Goal: Entertainment & Leisure: Browse casually

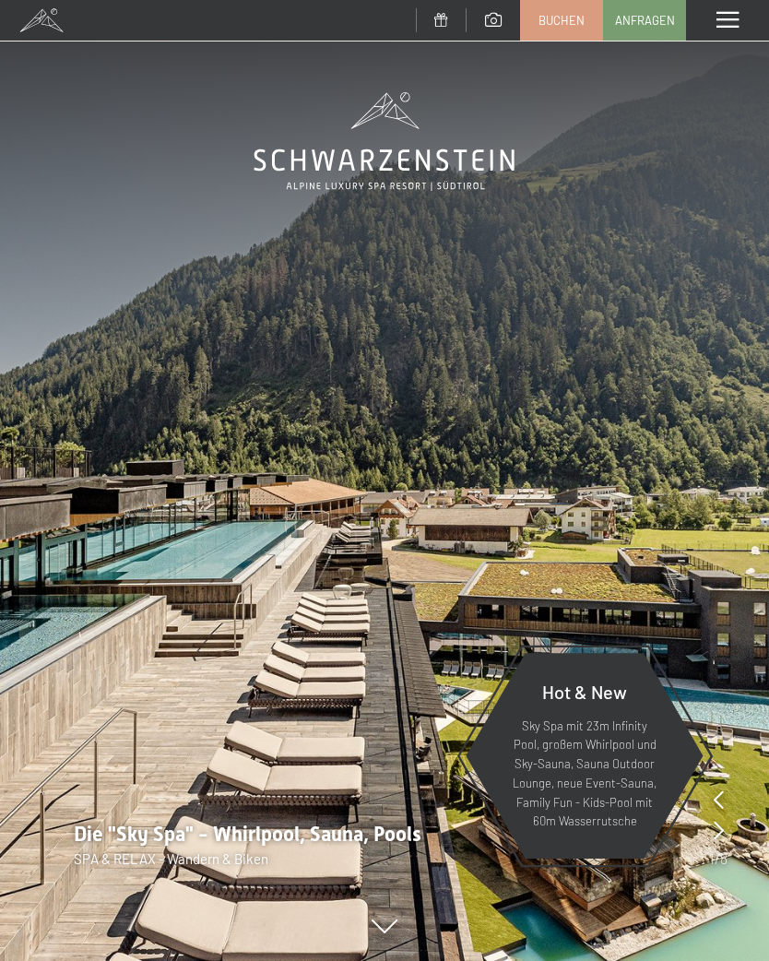
click at [733, 20] on span at bounding box center [728, 20] width 22 height 17
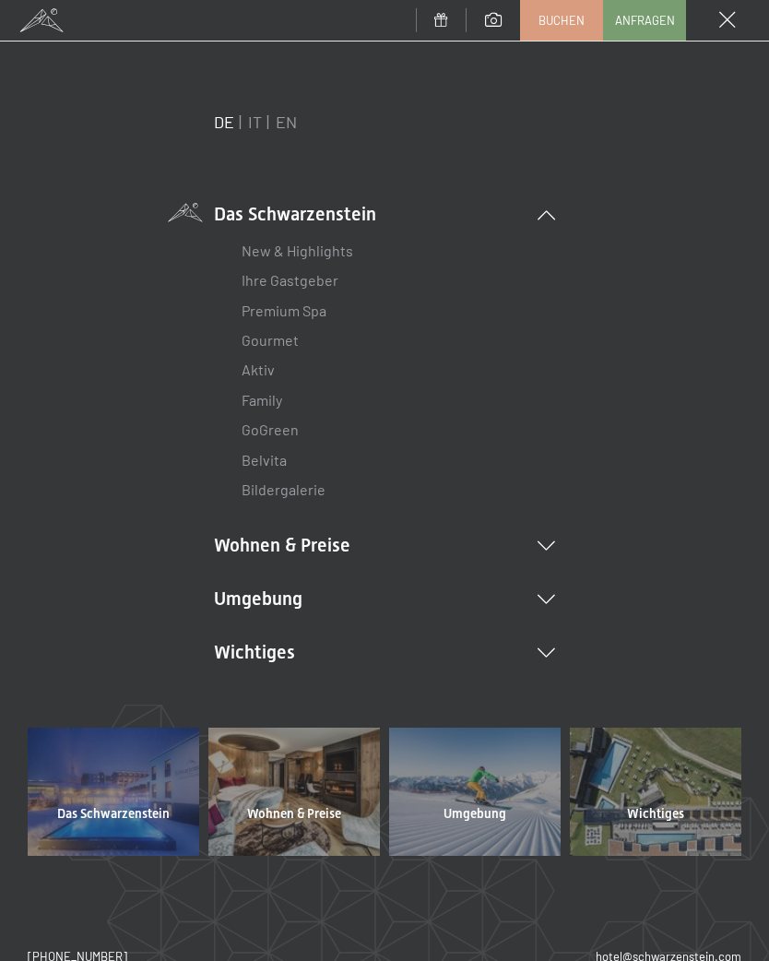
click at [553, 587] on li "Umgebung Das Ahrntal Ski & Winter Skifahren Skischule Wandern & Sommer Wandern …" at bounding box center [384, 599] width 341 height 26
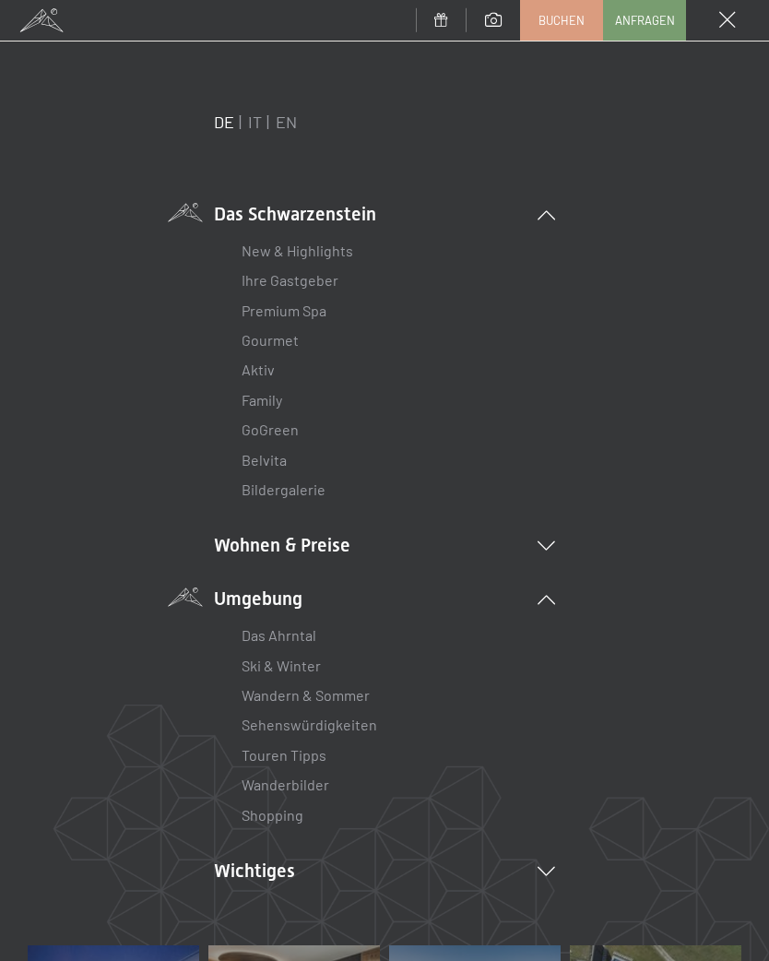
click at [327, 776] on link "Wanderbilder" at bounding box center [286, 785] width 88 height 18
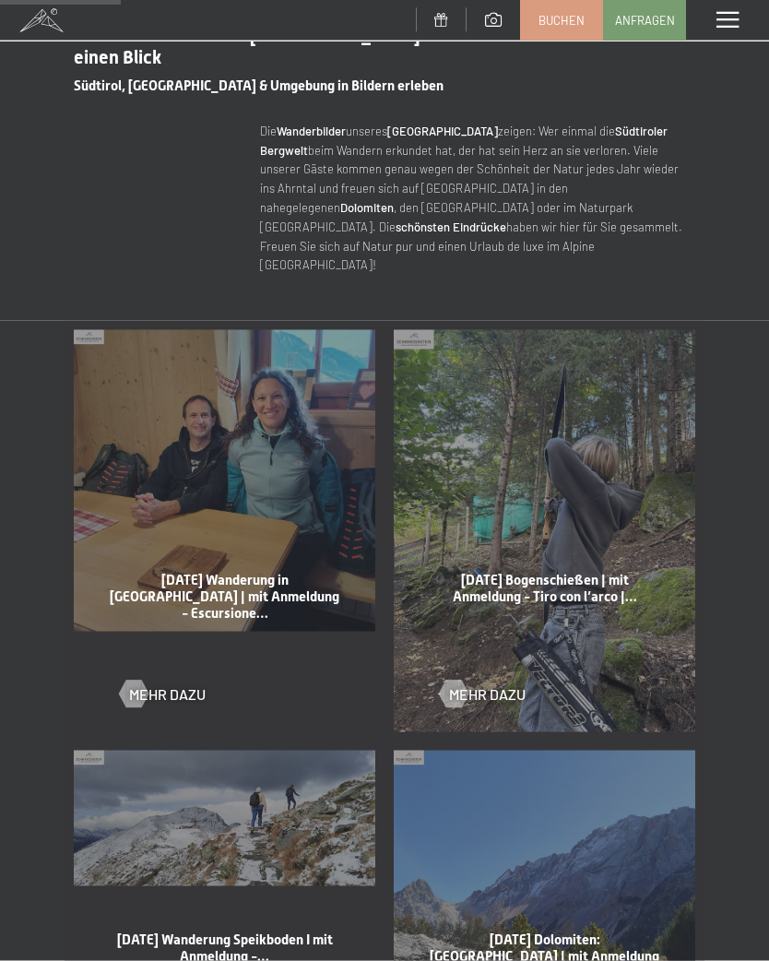
scroll to position [707, 0]
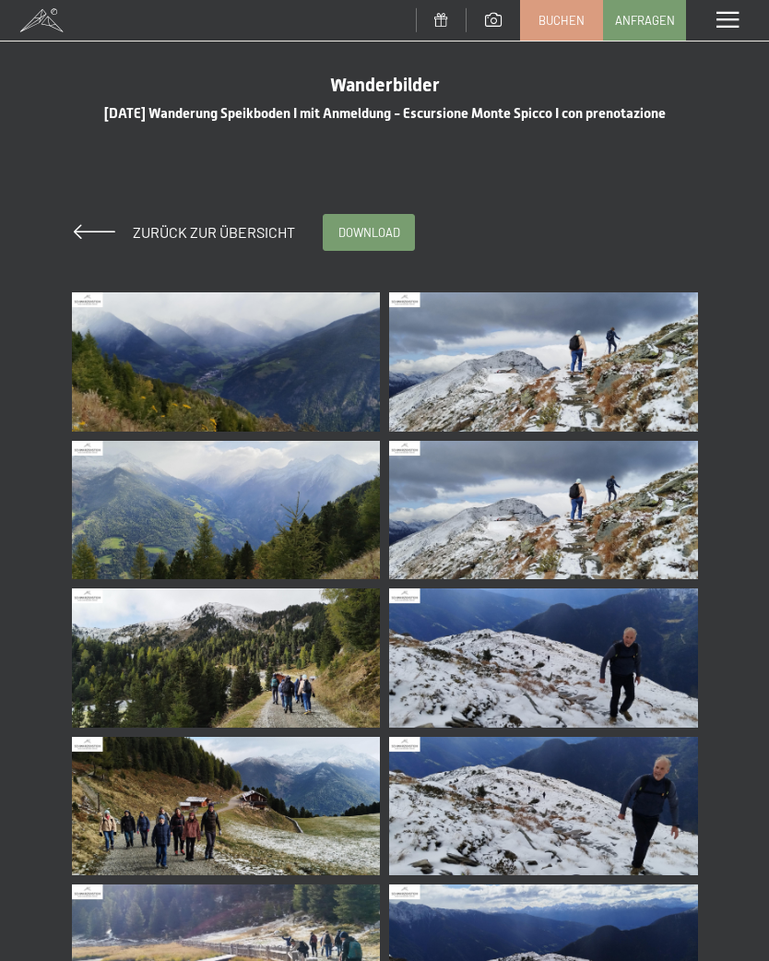
click at [287, 385] on img at bounding box center [226, 361] width 309 height 139
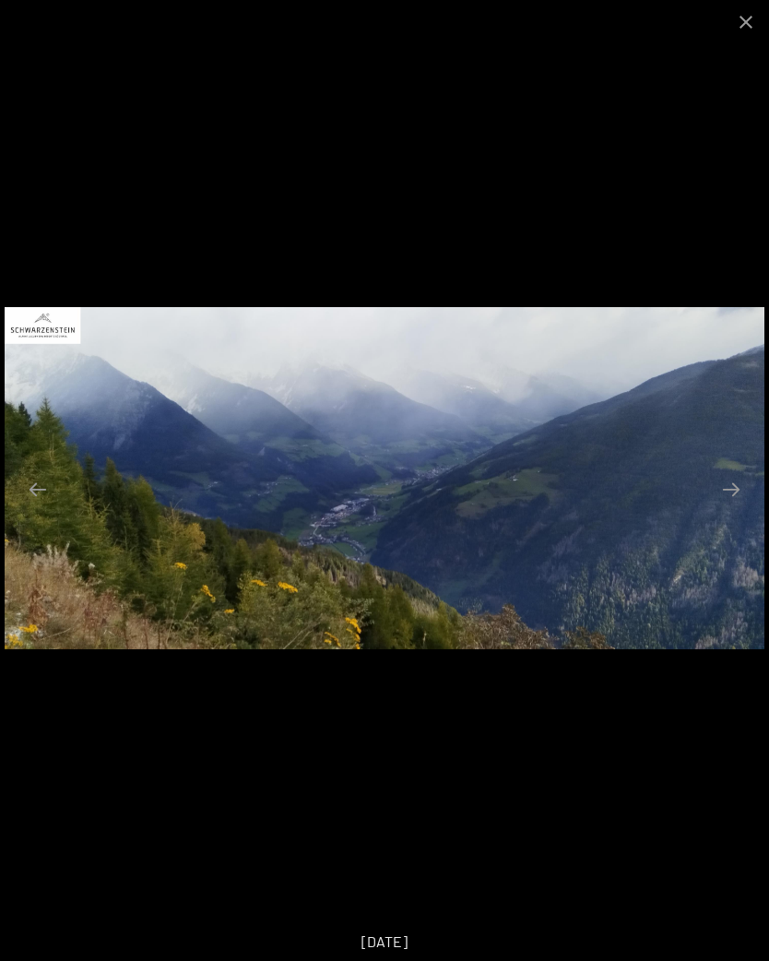
click at [738, 492] on button "Next slide" at bounding box center [731, 489] width 39 height 36
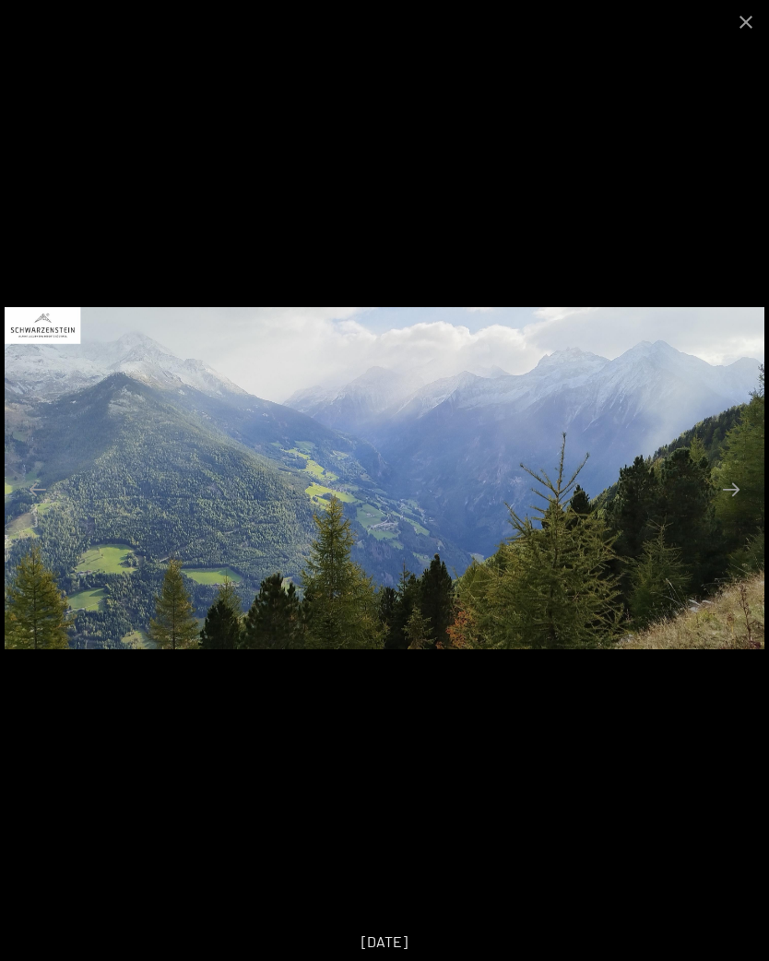
click at [735, 489] on button "Next slide" at bounding box center [731, 489] width 39 height 36
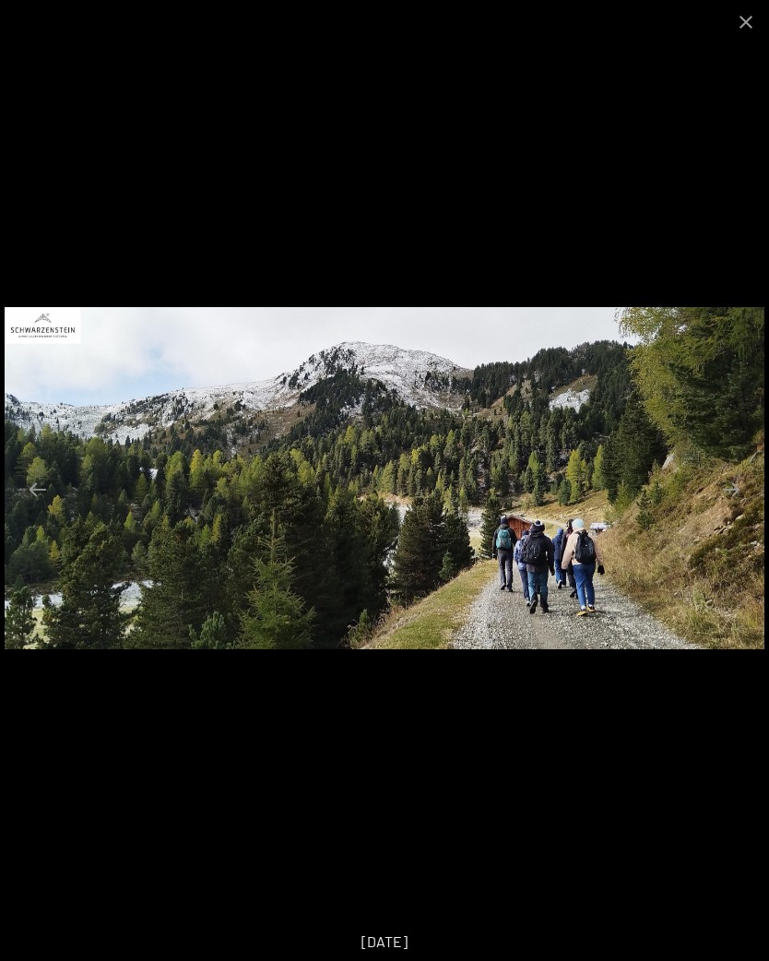
click at [738, 486] on button "Next slide" at bounding box center [731, 489] width 39 height 36
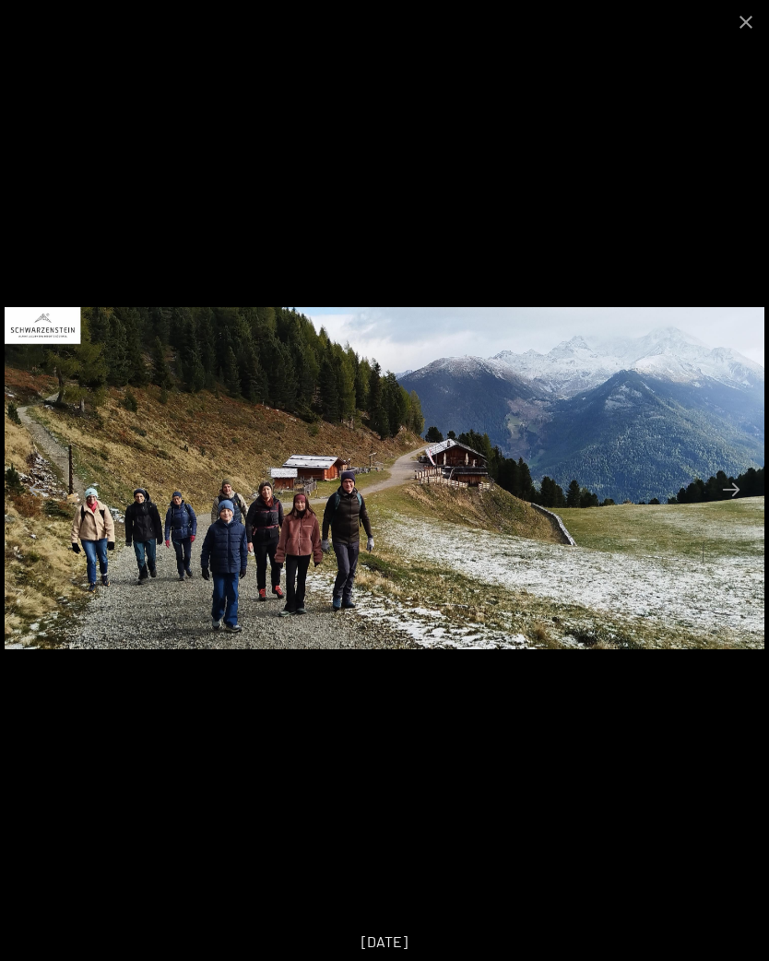
click at [742, 488] on button "Next slide" at bounding box center [731, 489] width 39 height 36
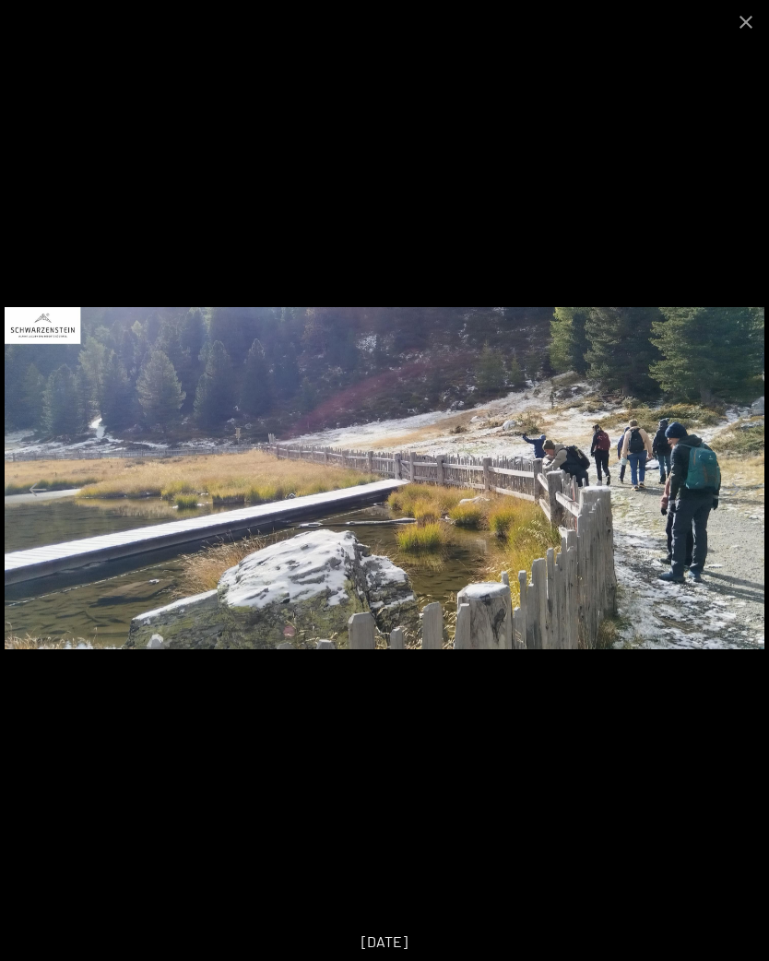
click at [732, 486] on button "Next slide" at bounding box center [731, 489] width 39 height 36
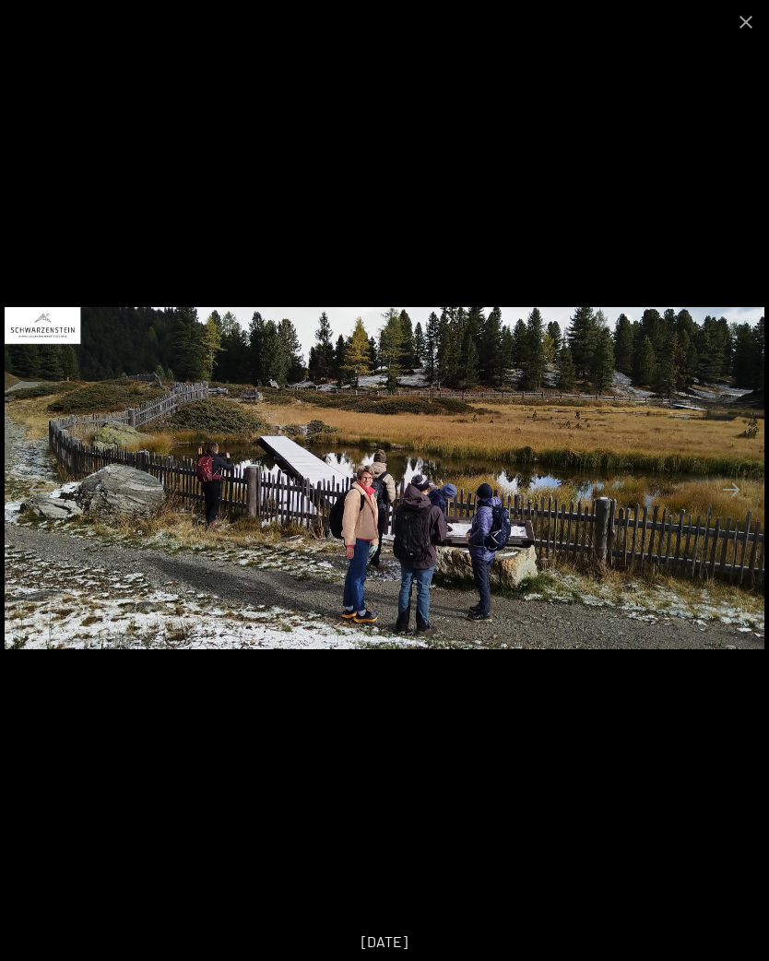
click at [737, 493] on button "Next slide" at bounding box center [731, 489] width 39 height 36
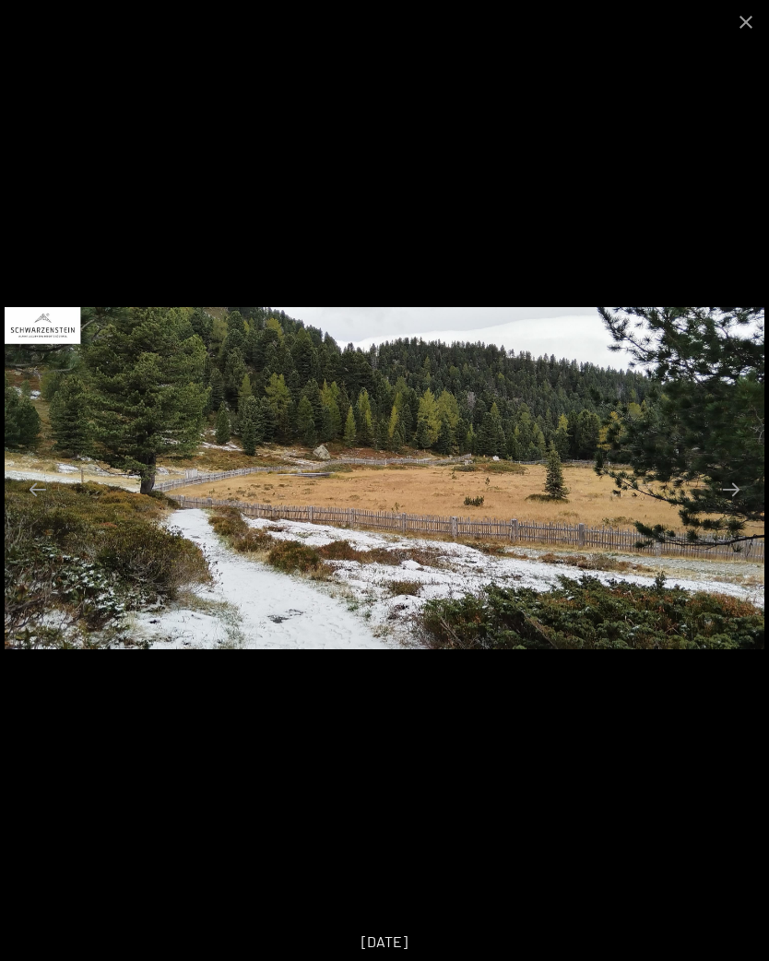
click at [729, 494] on button "Next slide" at bounding box center [731, 489] width 39 height 36
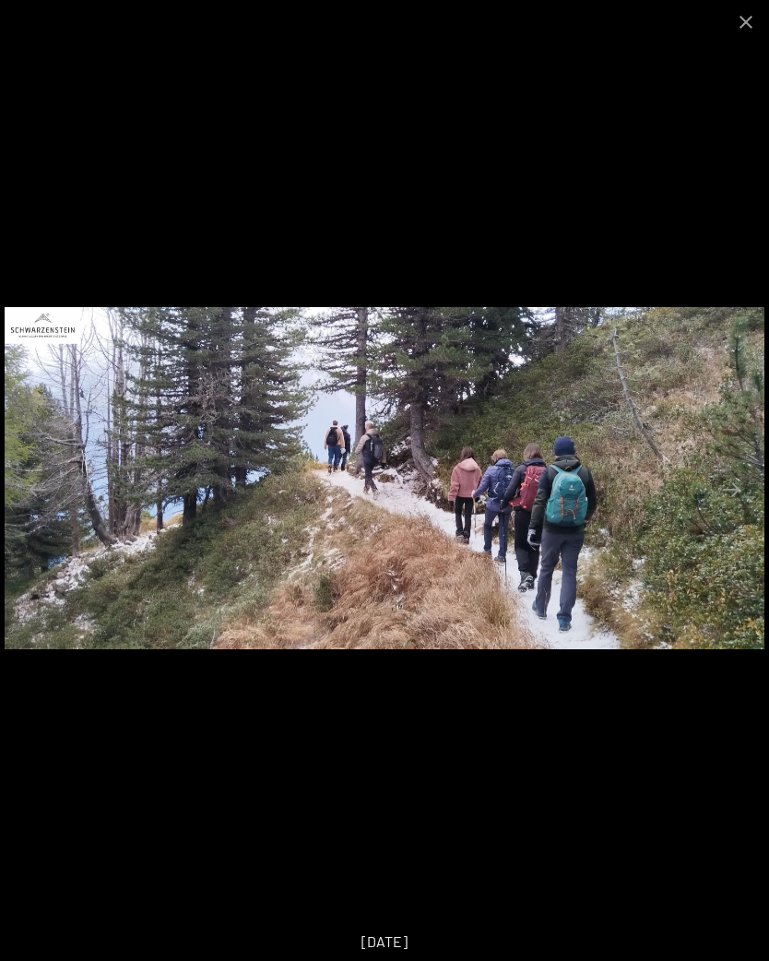
click at [738, 492] on button "Next slide" at bounding box center [731, 489] width 39 height 36
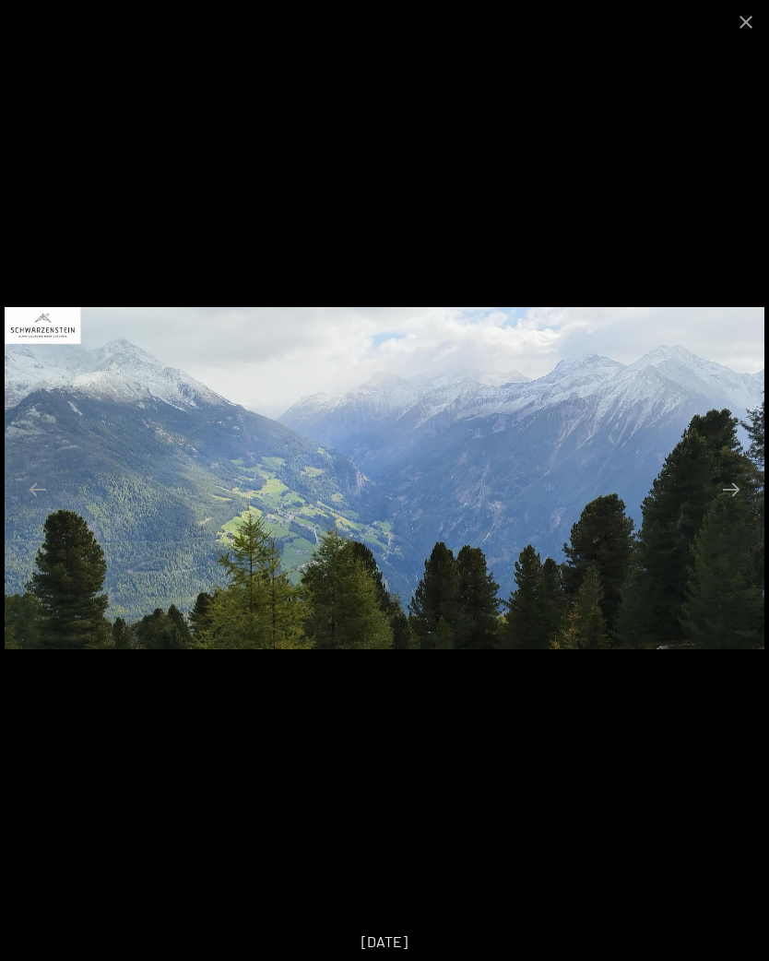
click at [738, 497] on button "Next slide" at bounding box center [731, 489] width 39 height 36
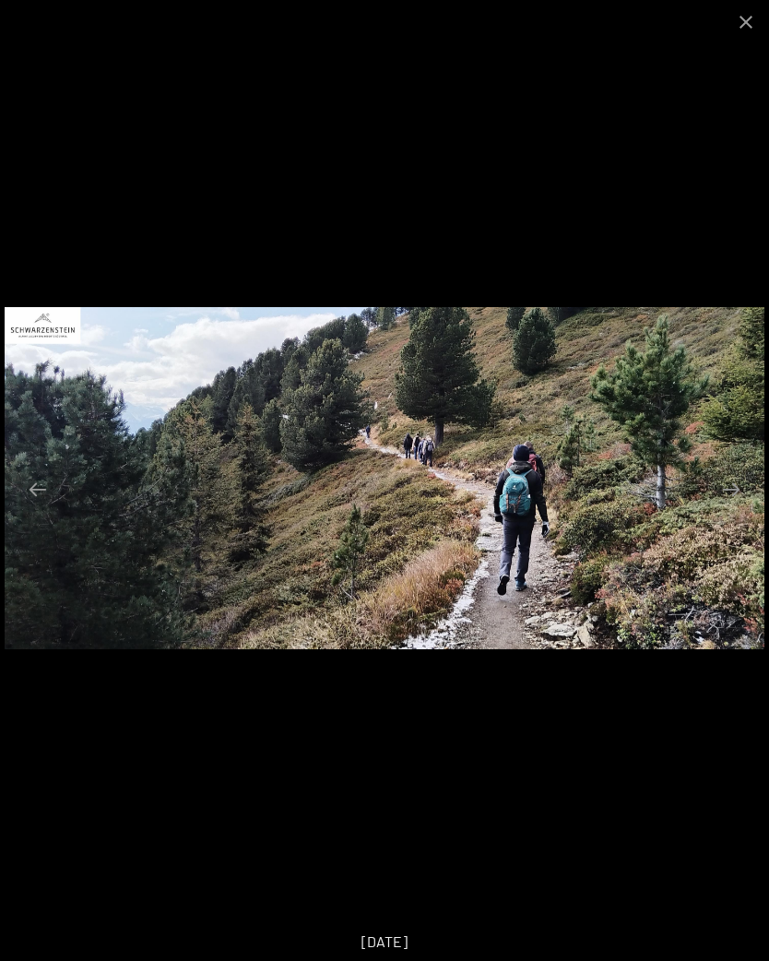
click at [737, 493] on button "Next slide" at bounding box center [731, 489] width 39 height 36
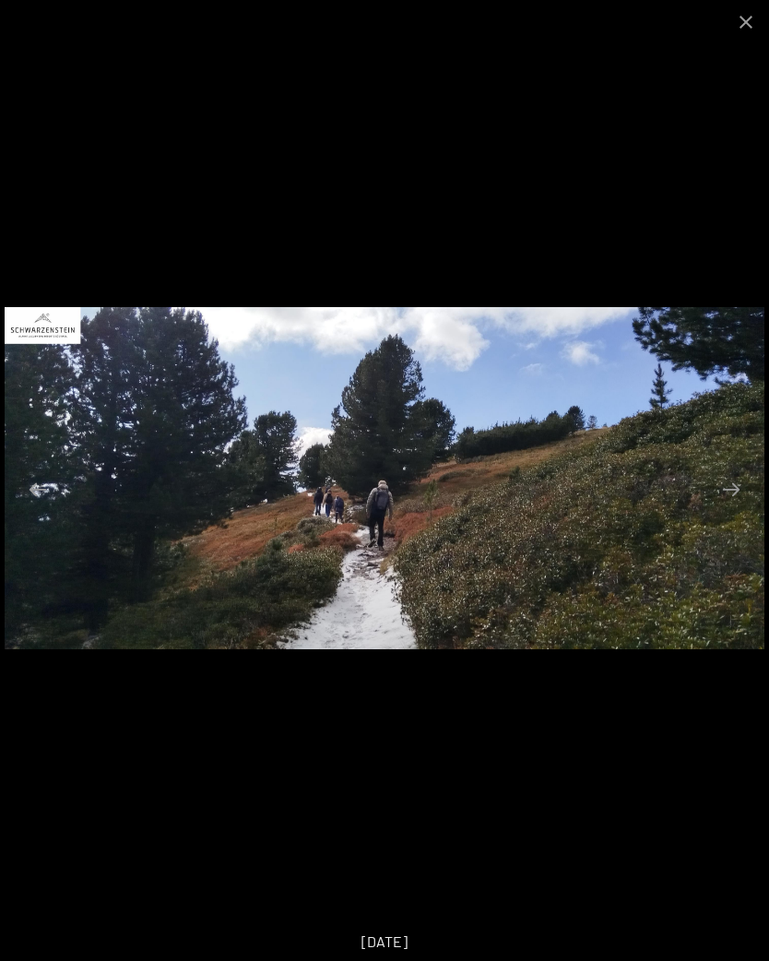
click at [732, 492] on button "Next slide" at bounding box center [731, 489] width 39 height 36
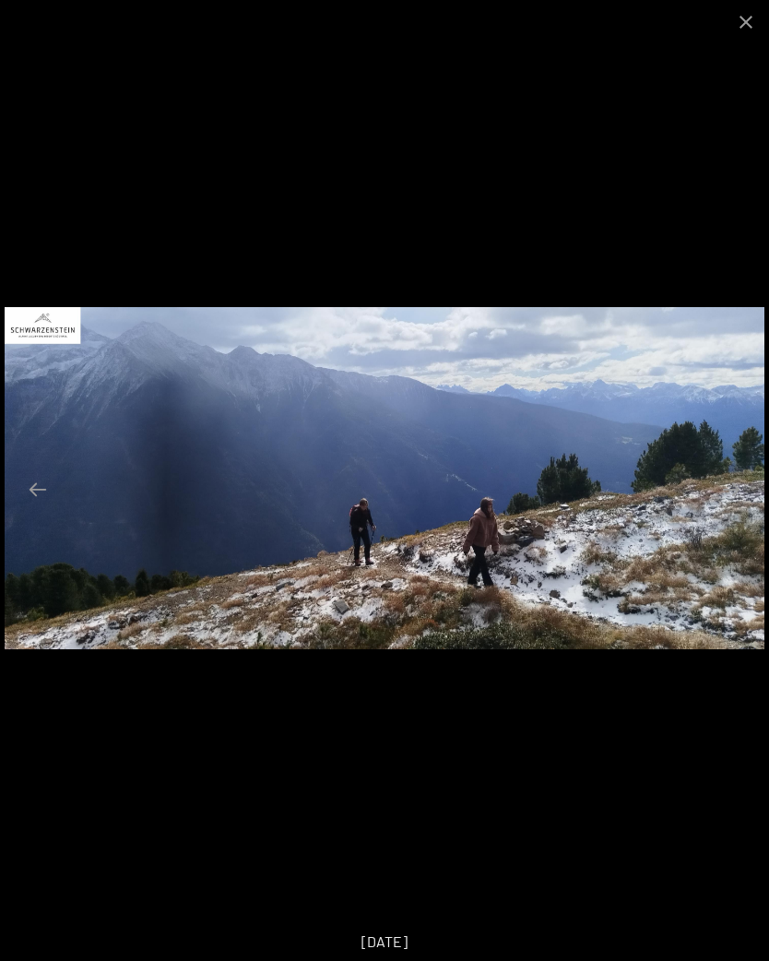
click at [742, 490] on button "Next slide" at bounding box center [731, 489] width 39 height 36
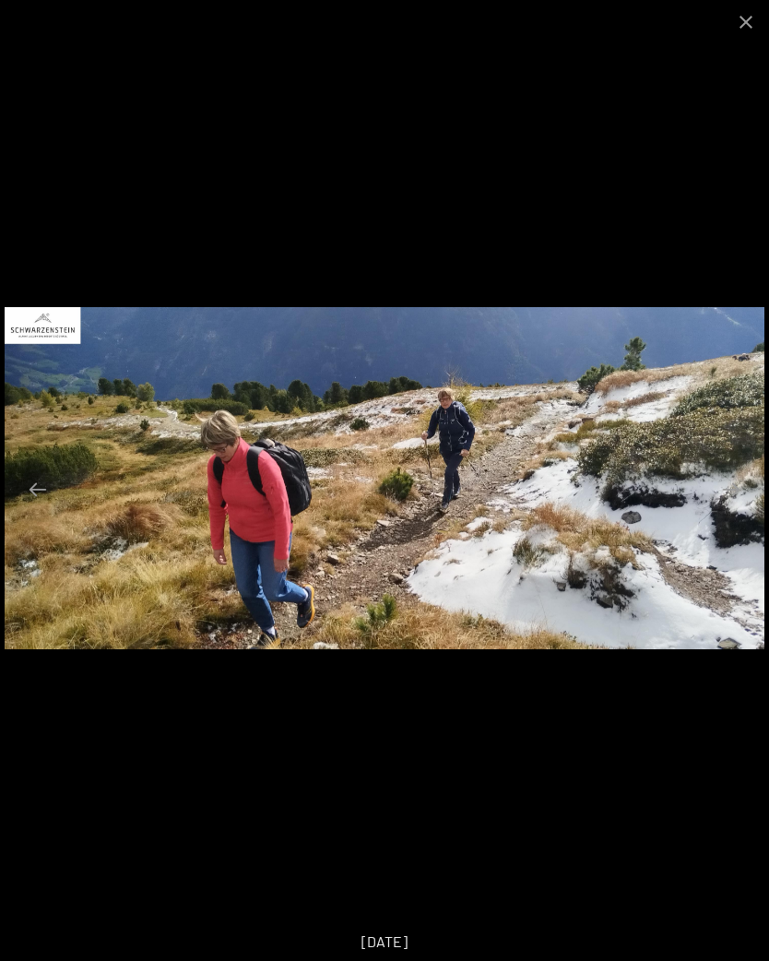
click at [736, 485] on button "Next slide" at bounding box center [731, 489] width 39 height 36
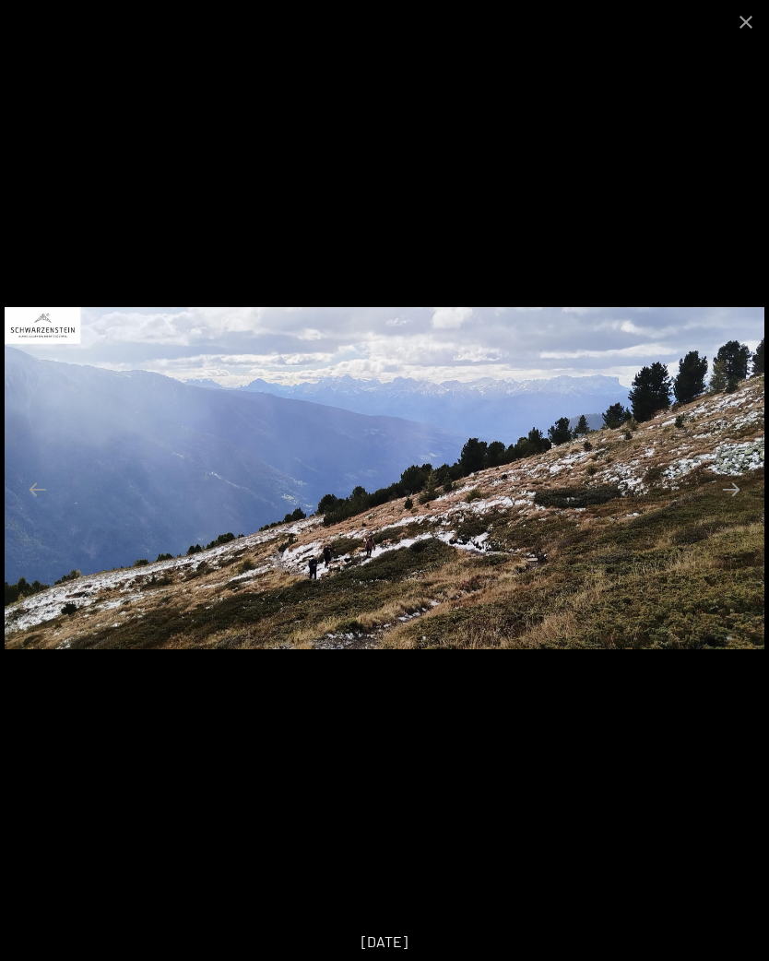
click at [743, 495] on button "Next slide" at bounding box center [731, 489] width 39 height 36
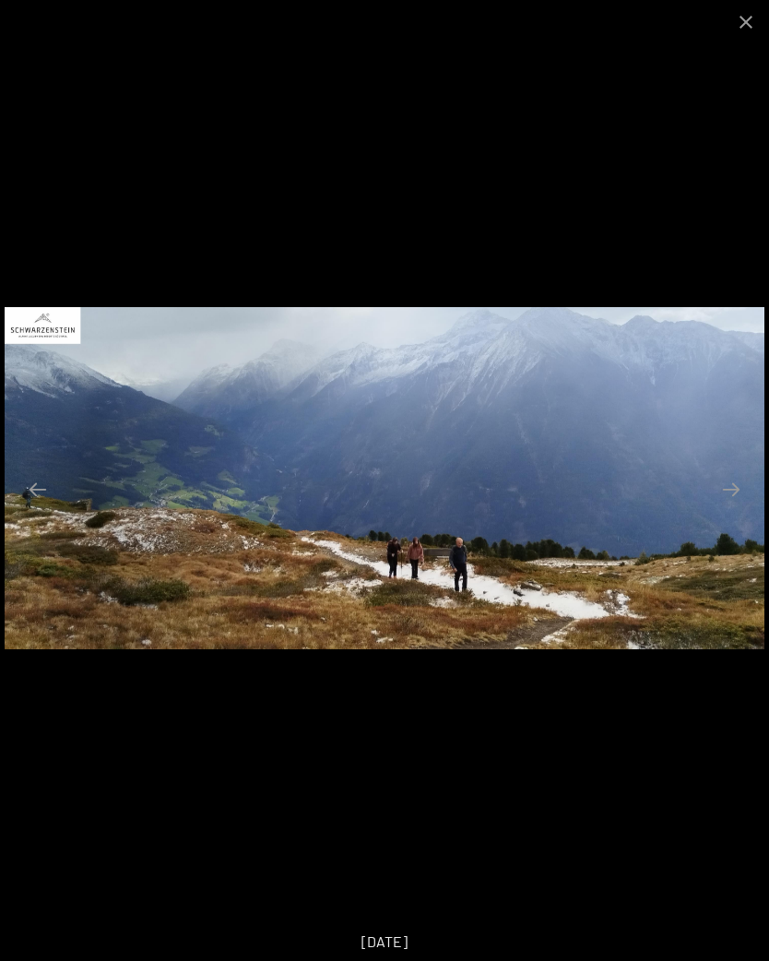
click at [727, 499] on button "Next slide" at bounding box center [731, 489] width 39 height 36
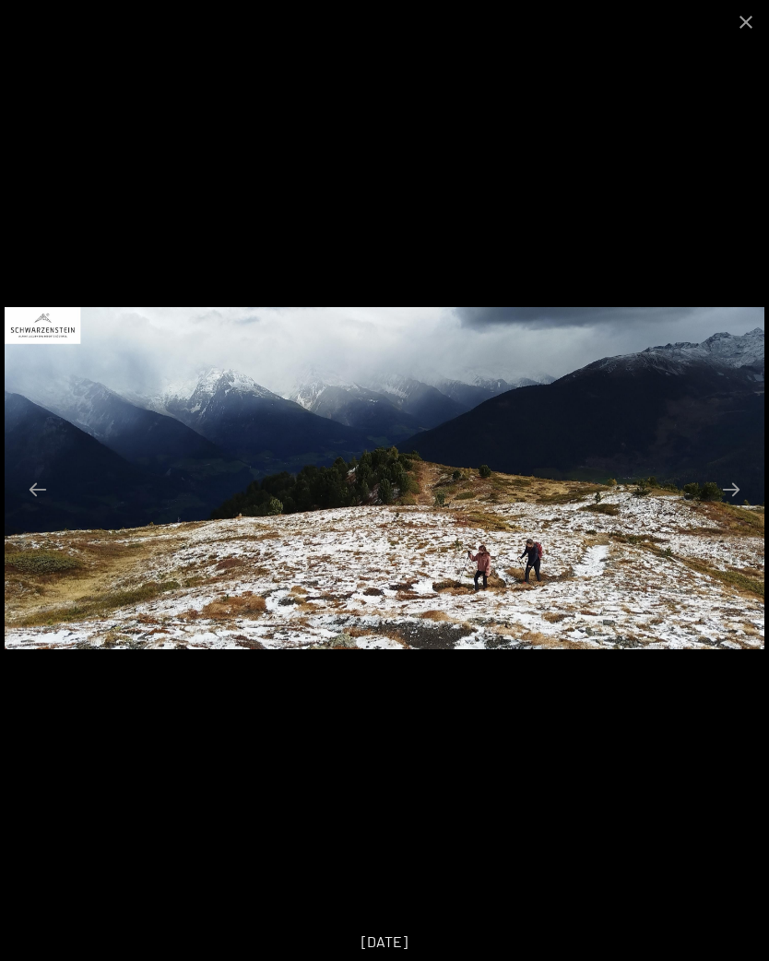
click at [735, 498] on button "Next slide" at bounding box center [731, 489] width 39 height 36
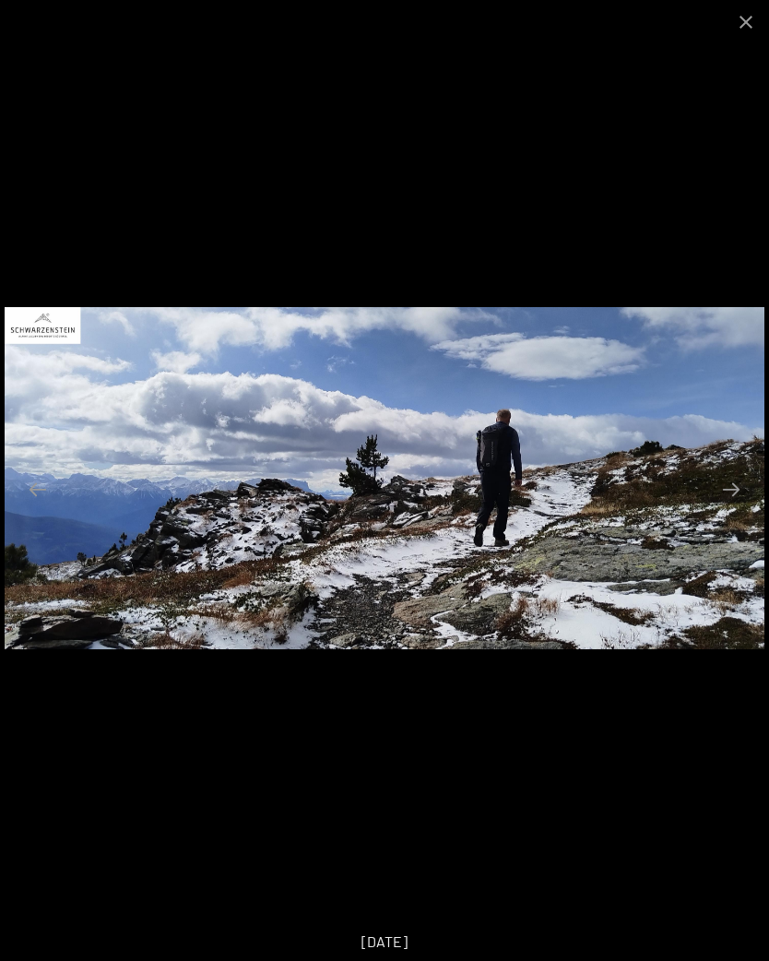
click at [742, 489] on button "Next slide" at bounding box center [731, 489] width 39 height 36
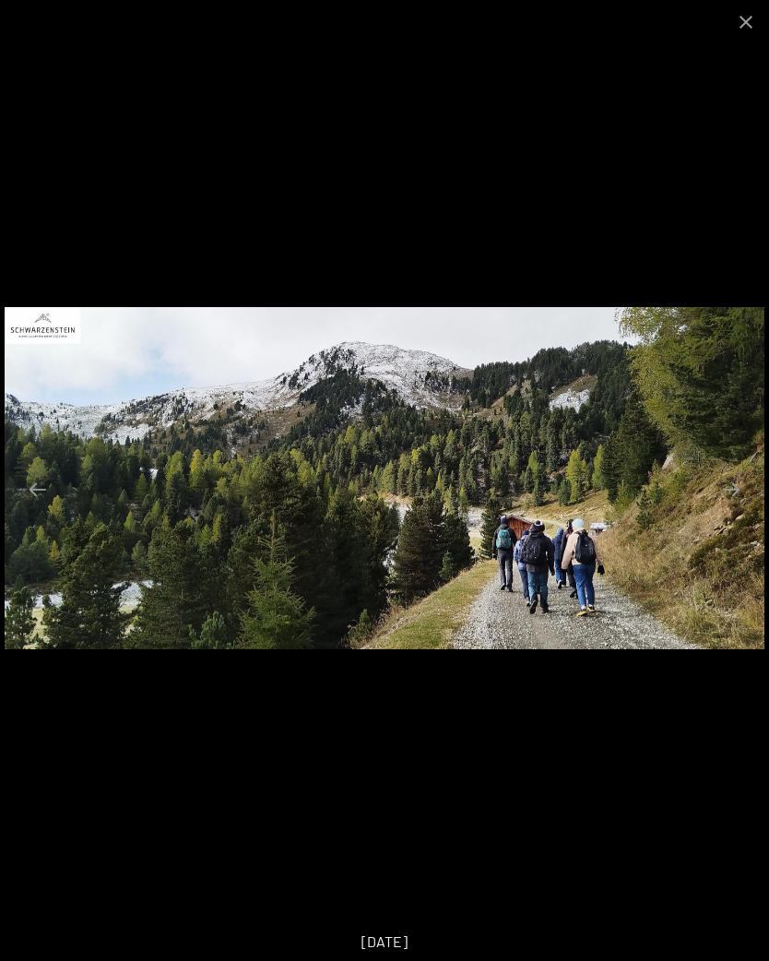
click at [757, 16] on button "Close gallery" at bounding box center [746, 21] width 46 height 43
